Goal: Transaction & Acquisition: Purchase product/service

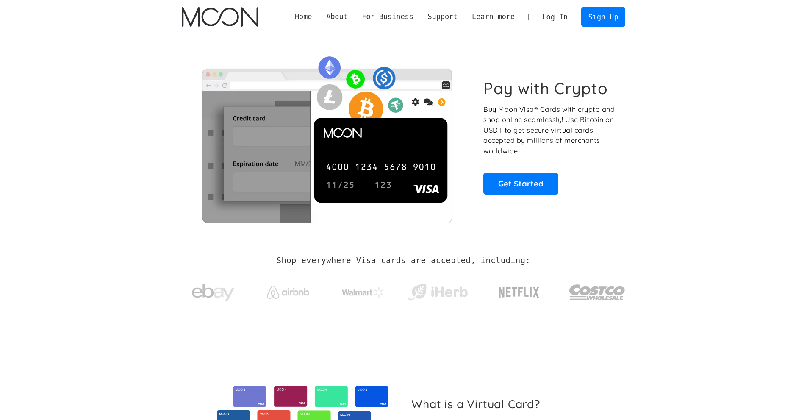
click at [564, 18] on link "Log In" at bounding box center [555, 17] width 40 height 19
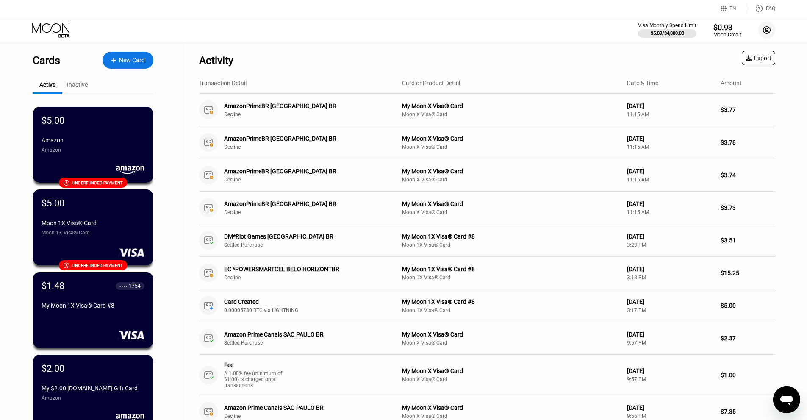
click at [767, 30] on icon at bounding box center [766, 30] width 17 height 17
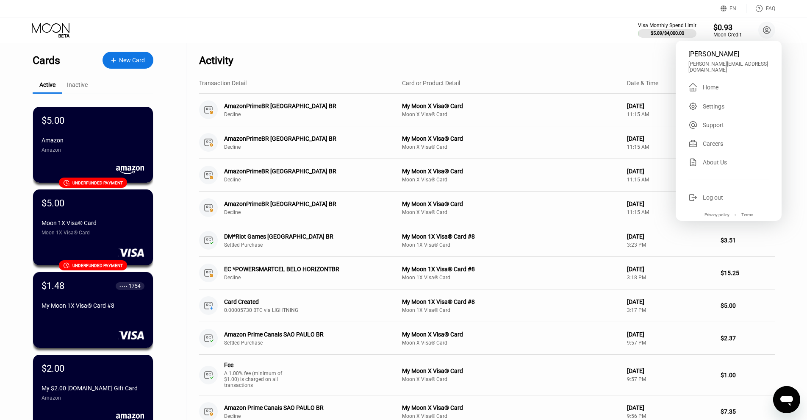
click at [717, 105] on div "Settings" at bounding box center [714, 106] width 22 height 7
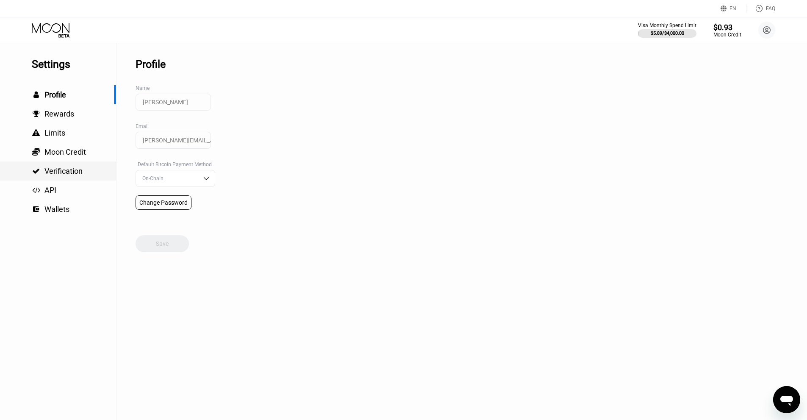
click at [60, 173] on span "Verification" at bounding box center [63, 170] width 38 height 9
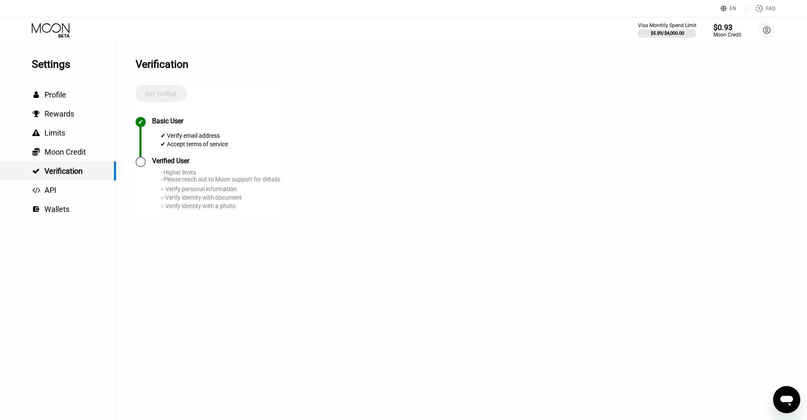
click at [69, 155] on span "Moon Credit" at bounding box center [65, 151] width 42 height 9
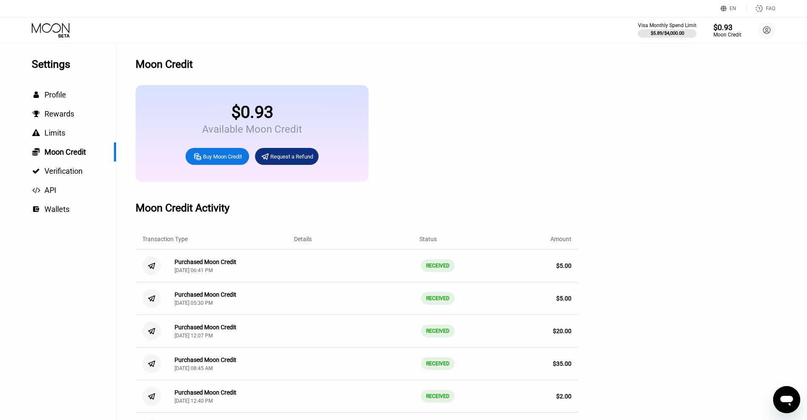
click at [232, 165] on div "Buy Moon Credit" at bounding box center [217, 156] width 64 height 17
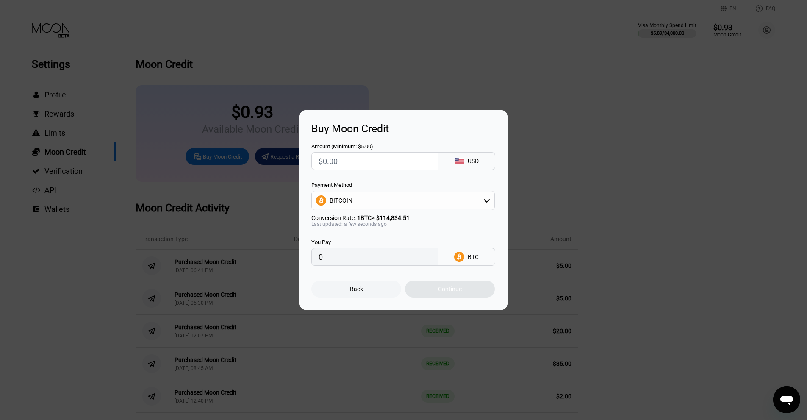
click at [350, 166] on input "text" at bounding box center [374, 160] width 112 height 17
click at [348, 201] on div "BITCOIN" at bounding box center [340, 200] width 23 height 7
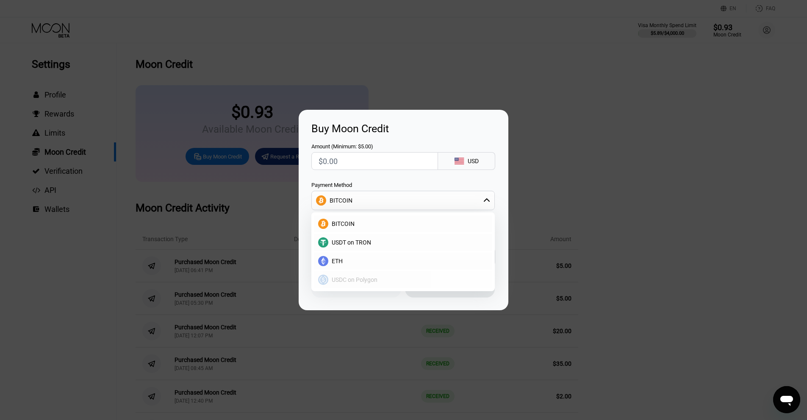
click at [364, 284] on div "USDC on Polygon" at bounding box center [403, 279] width 178 height 17
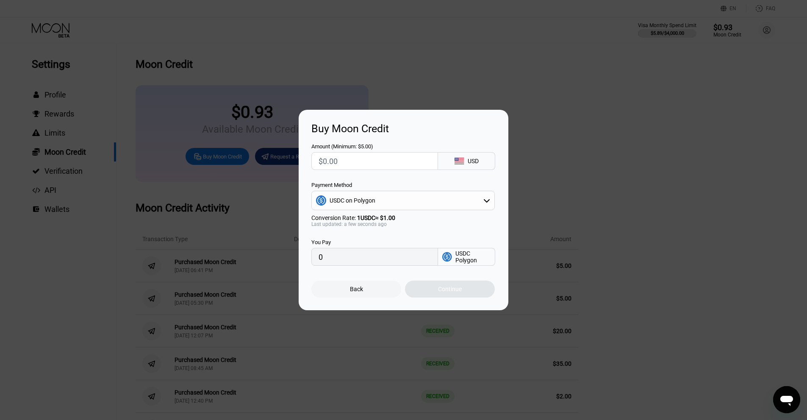
click at [360, 164] on input "text" at bounding box center [374, 160] width 112 height 17
type input "$5"
type input "5.00000000"
type input "$5"
click at [459, 287] on div "Continue" at bounding box center [450, 288] width 90 height 17
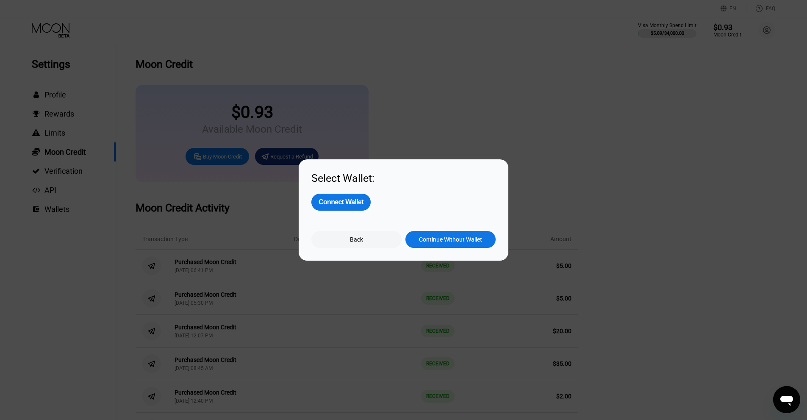
click at [351, 120] on div at bounding box center [406, 210] width 813 height 420
click at [359, 238] on div "Back" at bounding box center [356, 239] width 13 height 7
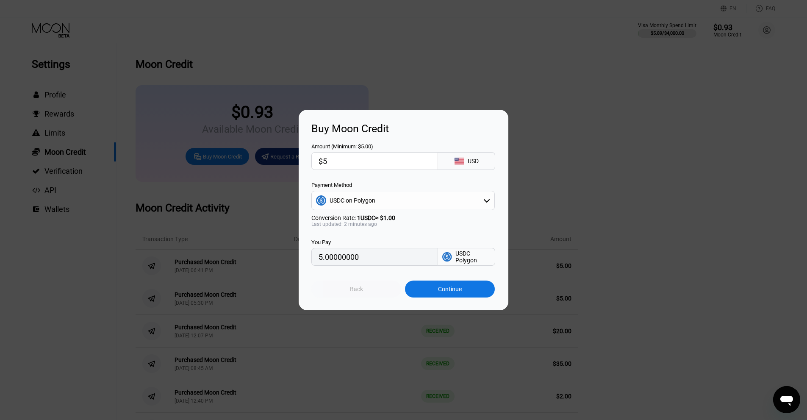
click at [375, 295] on div "Back" at bounding box center [356, 288] width 90 height 17
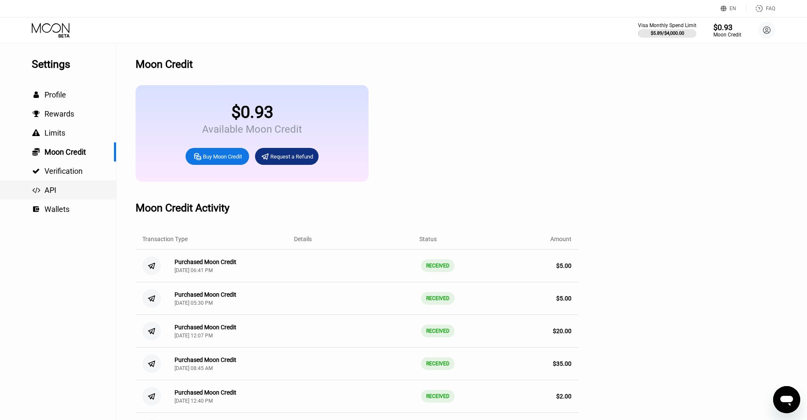
click at [82, 193] on div " API" at bounding box center [58, 189] width 116 height 9
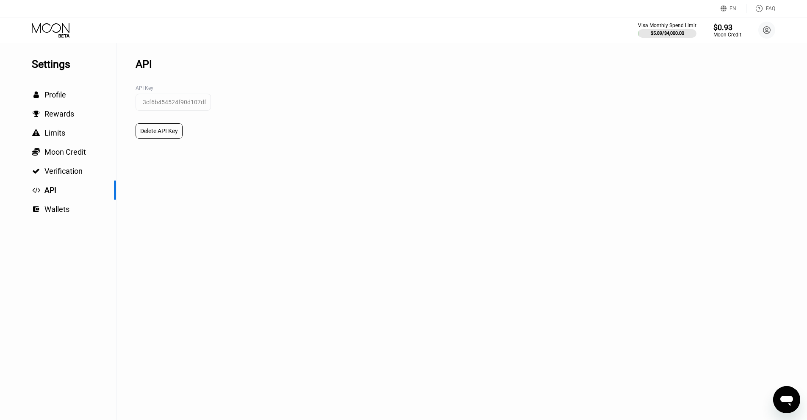
click at [179, 107] on input "3cf6b454524f90d107df" at bounding box center [173, 102] width 75 height 17
click at [187, 114] on div "3cf6b454524f90d107df" at bounding box center [173, 106] width 75 height 25
click at [179, 102] on input "3cf6b454524f90d107df" at bounding box center [173, 102] width 75 height 17
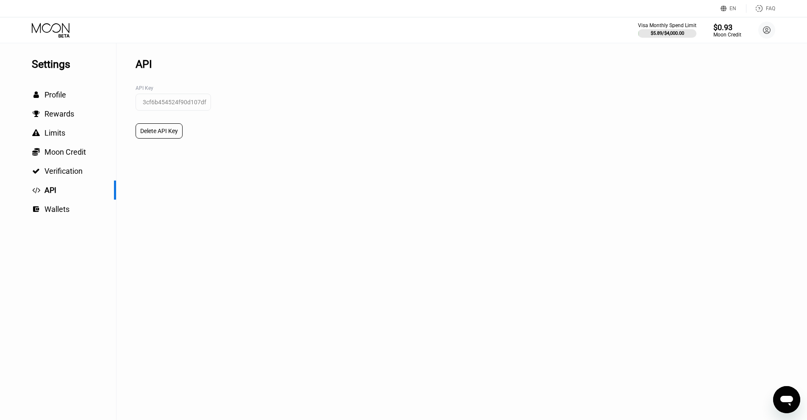
click at [175, 106] on input "3cf6b454524f90d107df" at bounding box center [173, 102] width 75 height 17
